Goal: Find specific page/section: Find specific page/section

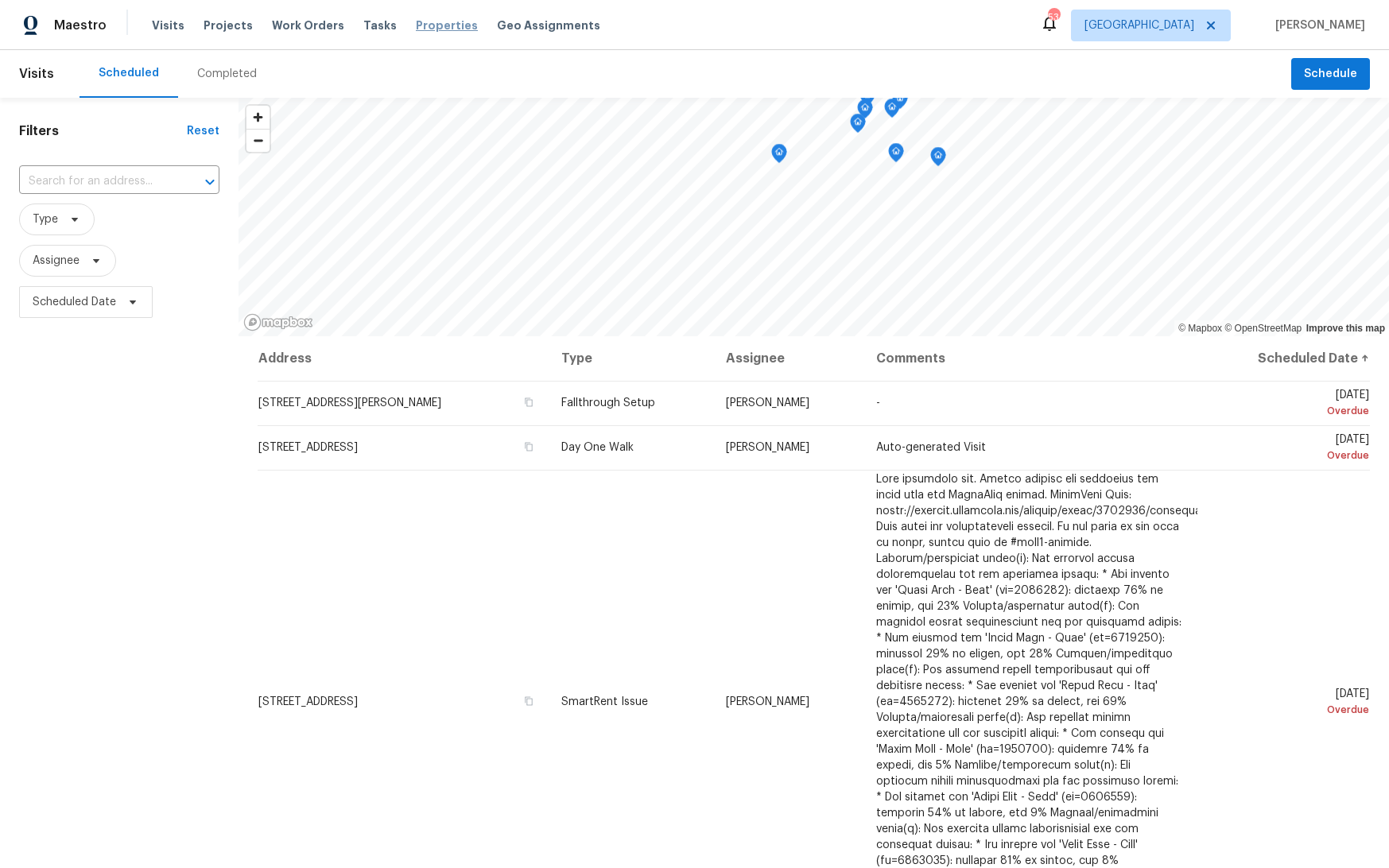
click at [416, 29] on span "Properties" at bounding box center [446, 25] width 62 height 16
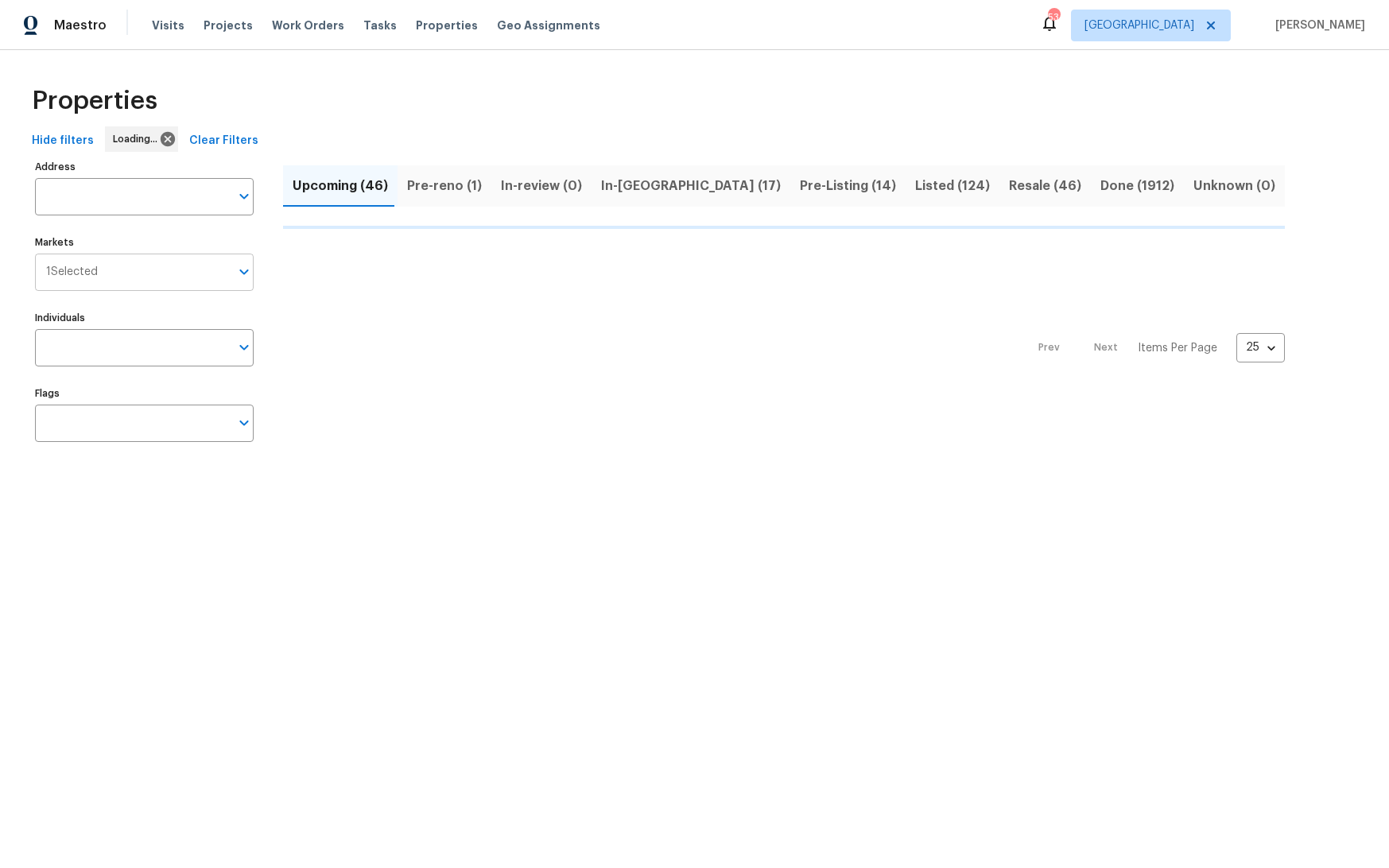
click at [104, 272] on input "Markets" at bounding box center [163, 271] width 132 height 37
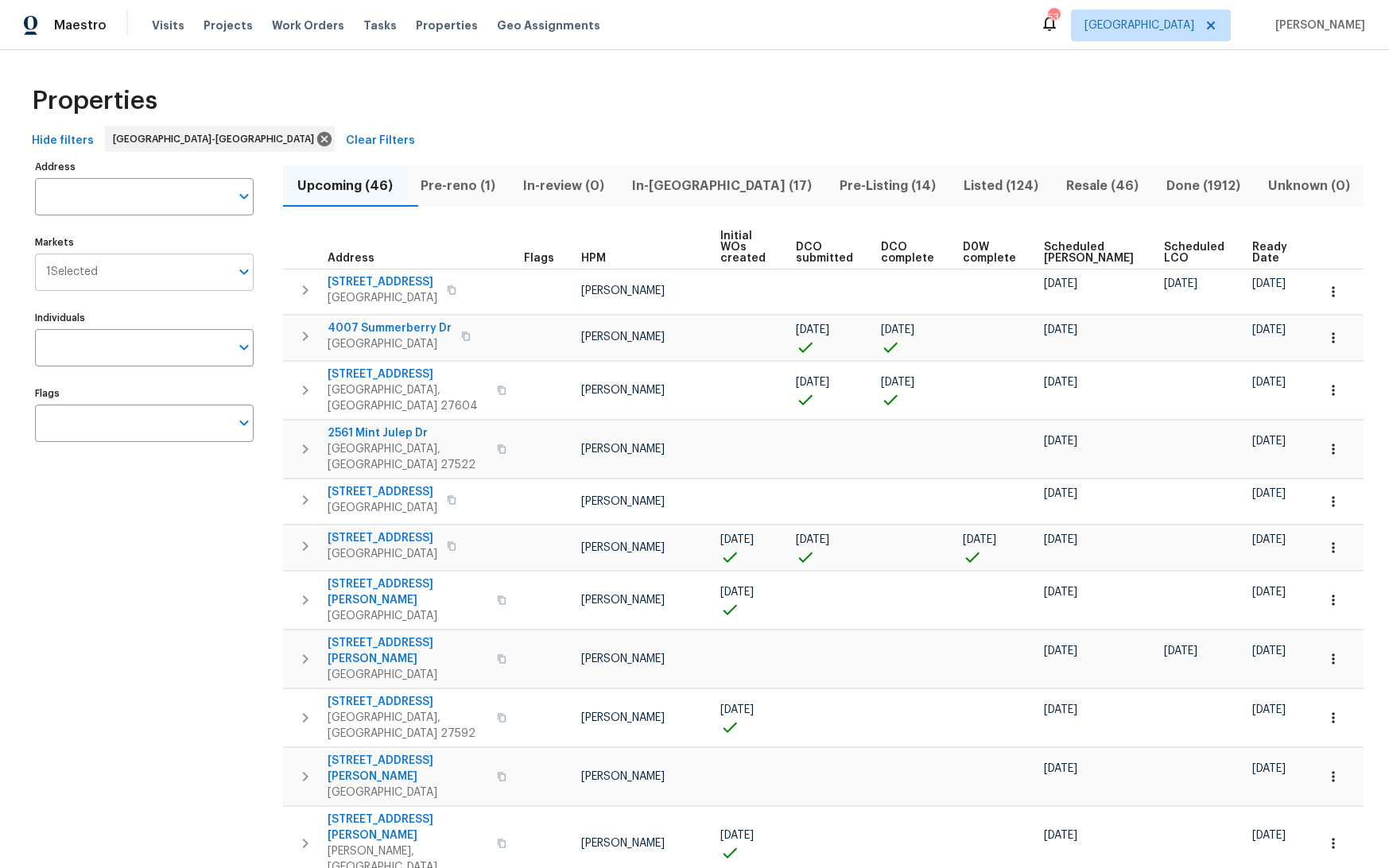
click at [114, 281] on input "Markets" at bounding box center [163, 271] width 132 height 37
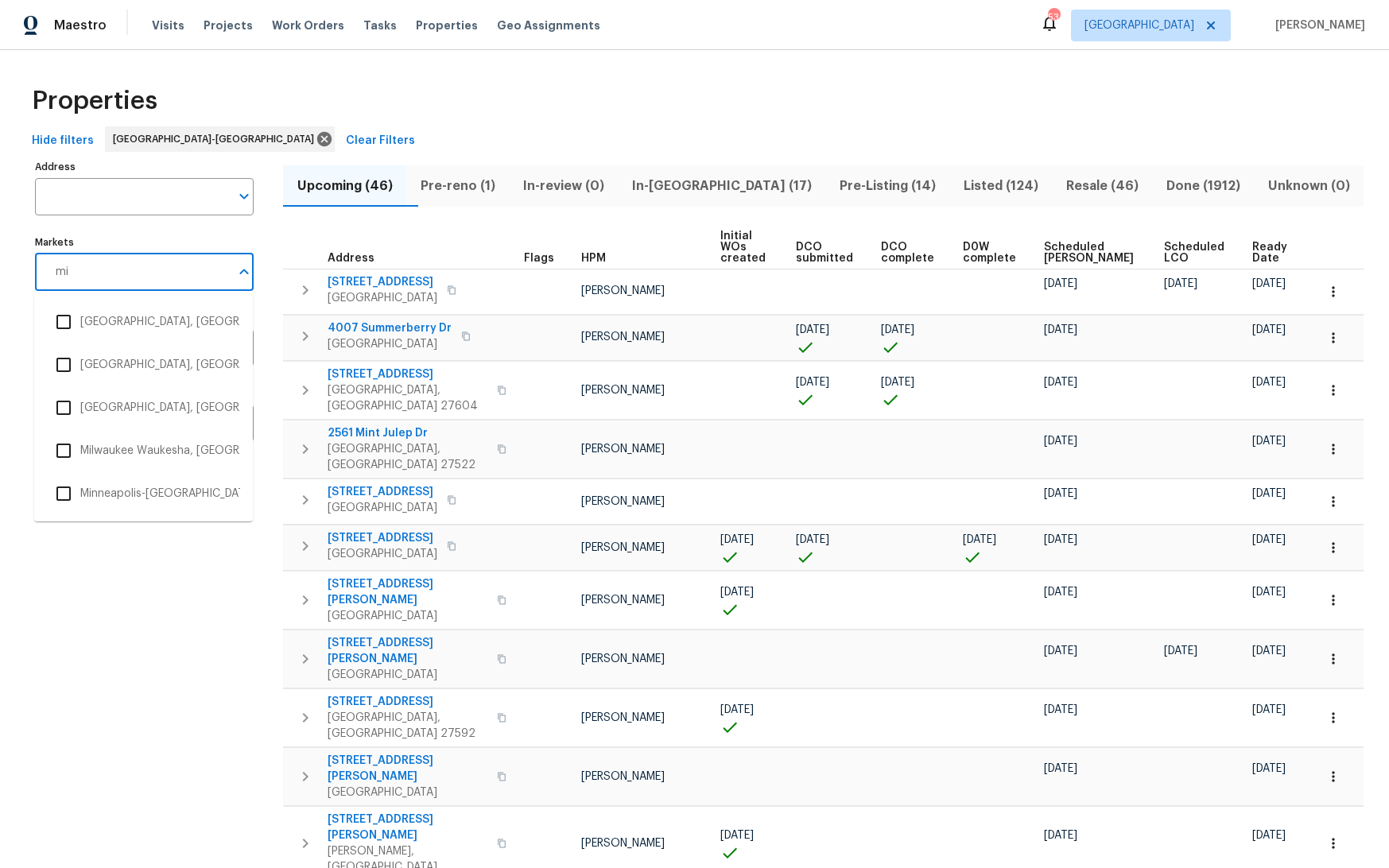
type input "mia"
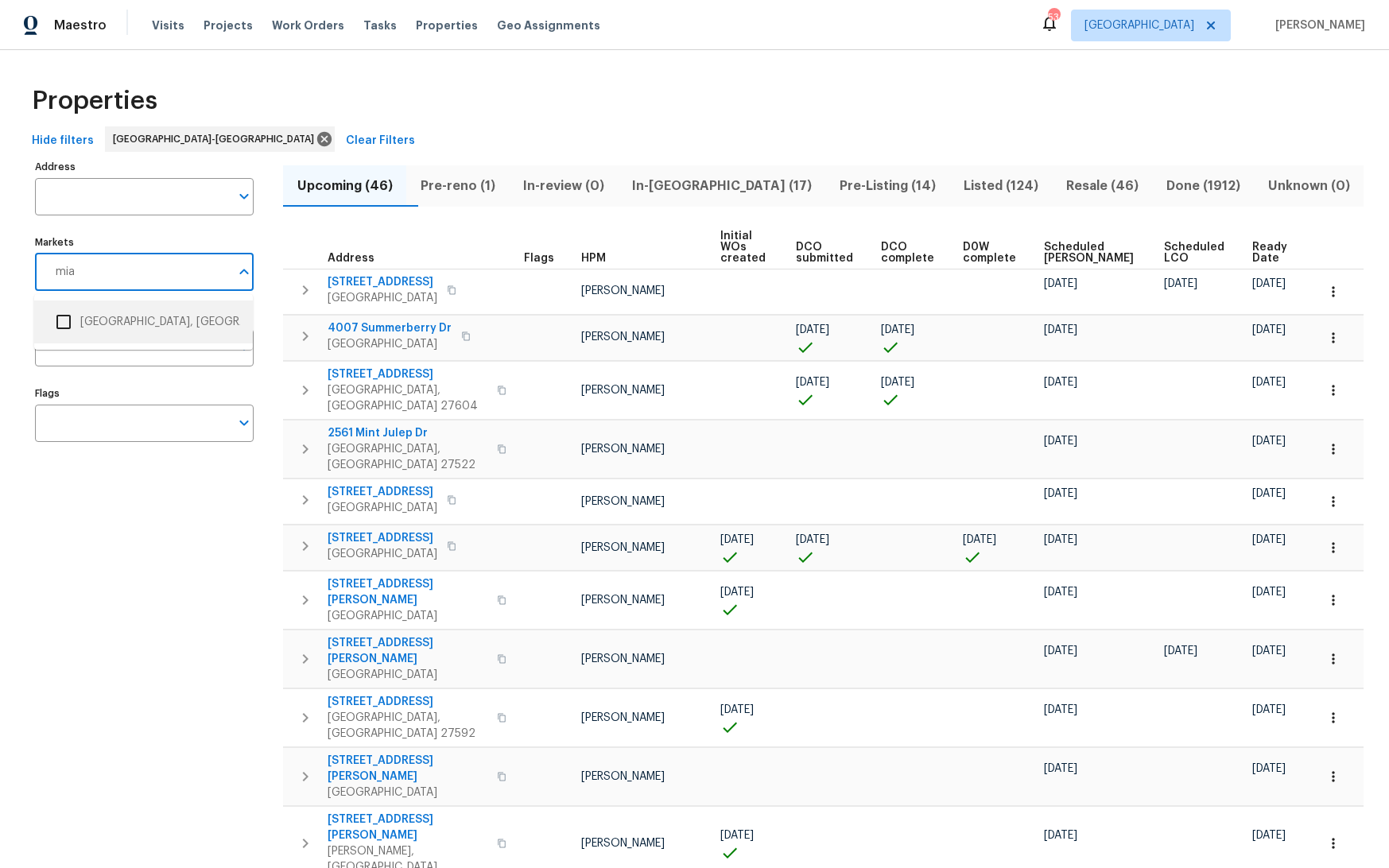
click at [105, 323] on li "[GEOGRAPHIC_DATA], [GEOGRAPHIC_DATA]" at bounding box center [143, 322] width 194 height 33
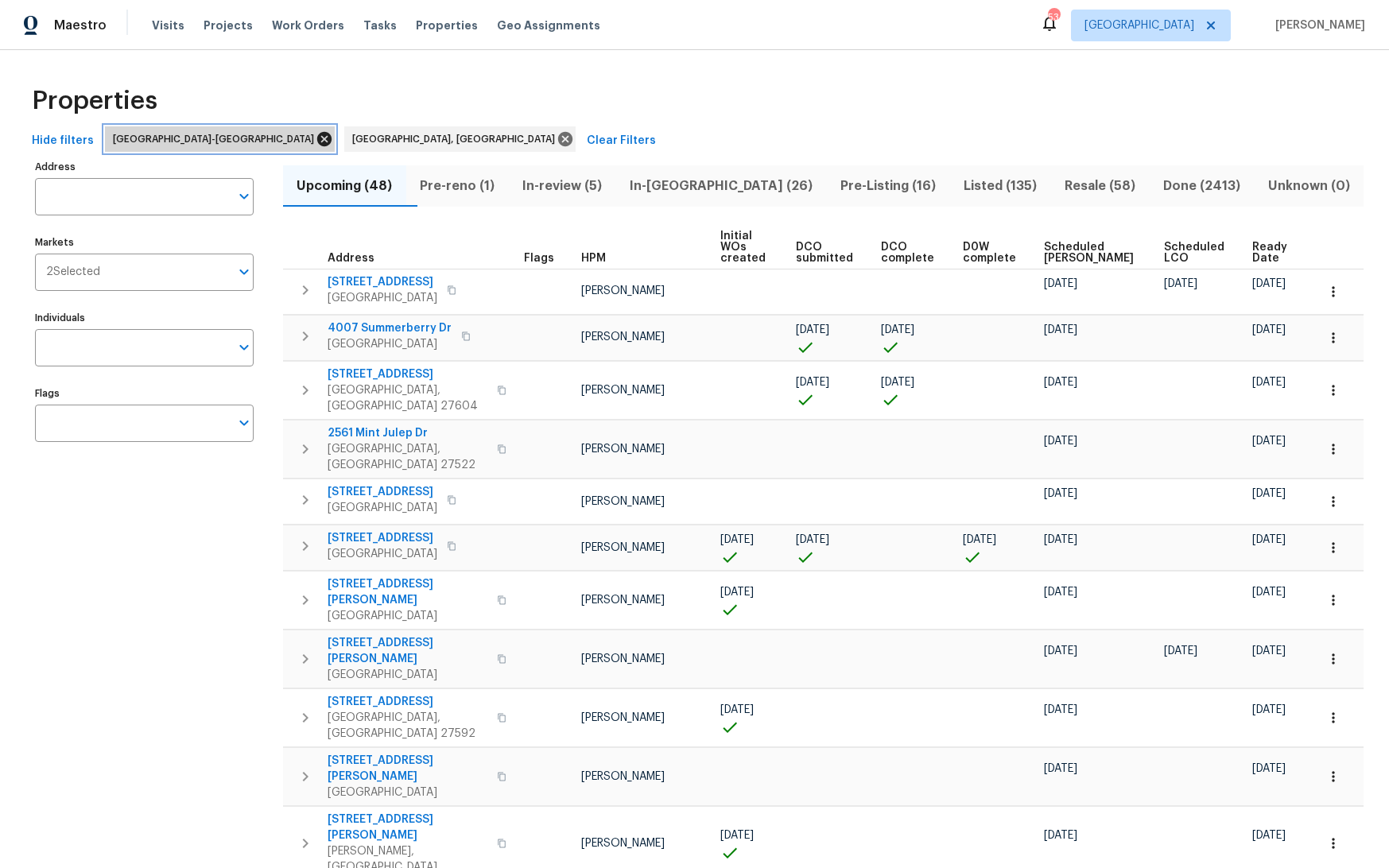
click at [316, 140] on icon at bounding box center [324, 139] width 17 height 17
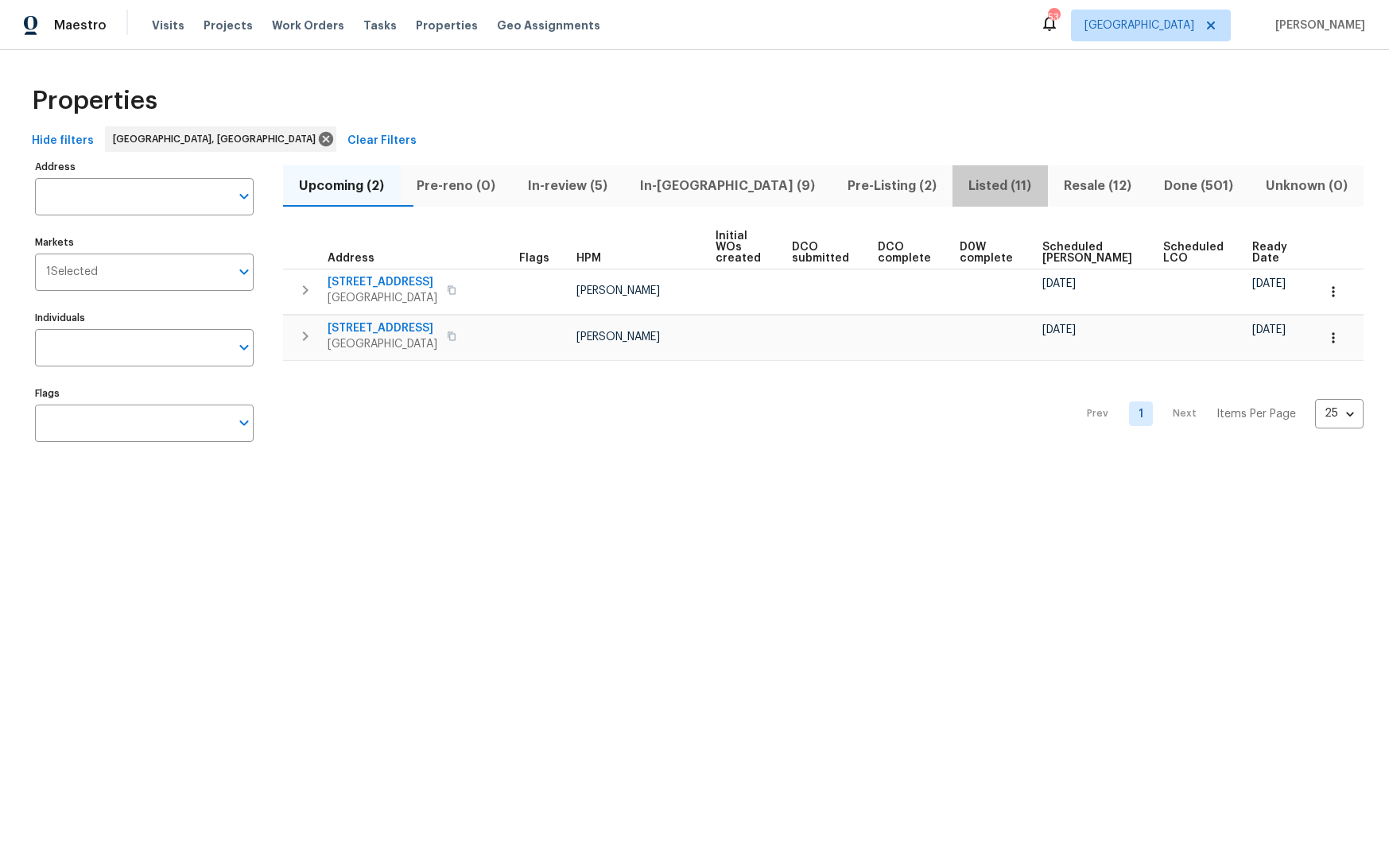
click at [962, 189] on span "Listed (11)" at bounding box center [1000, 185] width 76 height 22
